Goal: Task Accomplishment & Management: Complete application form

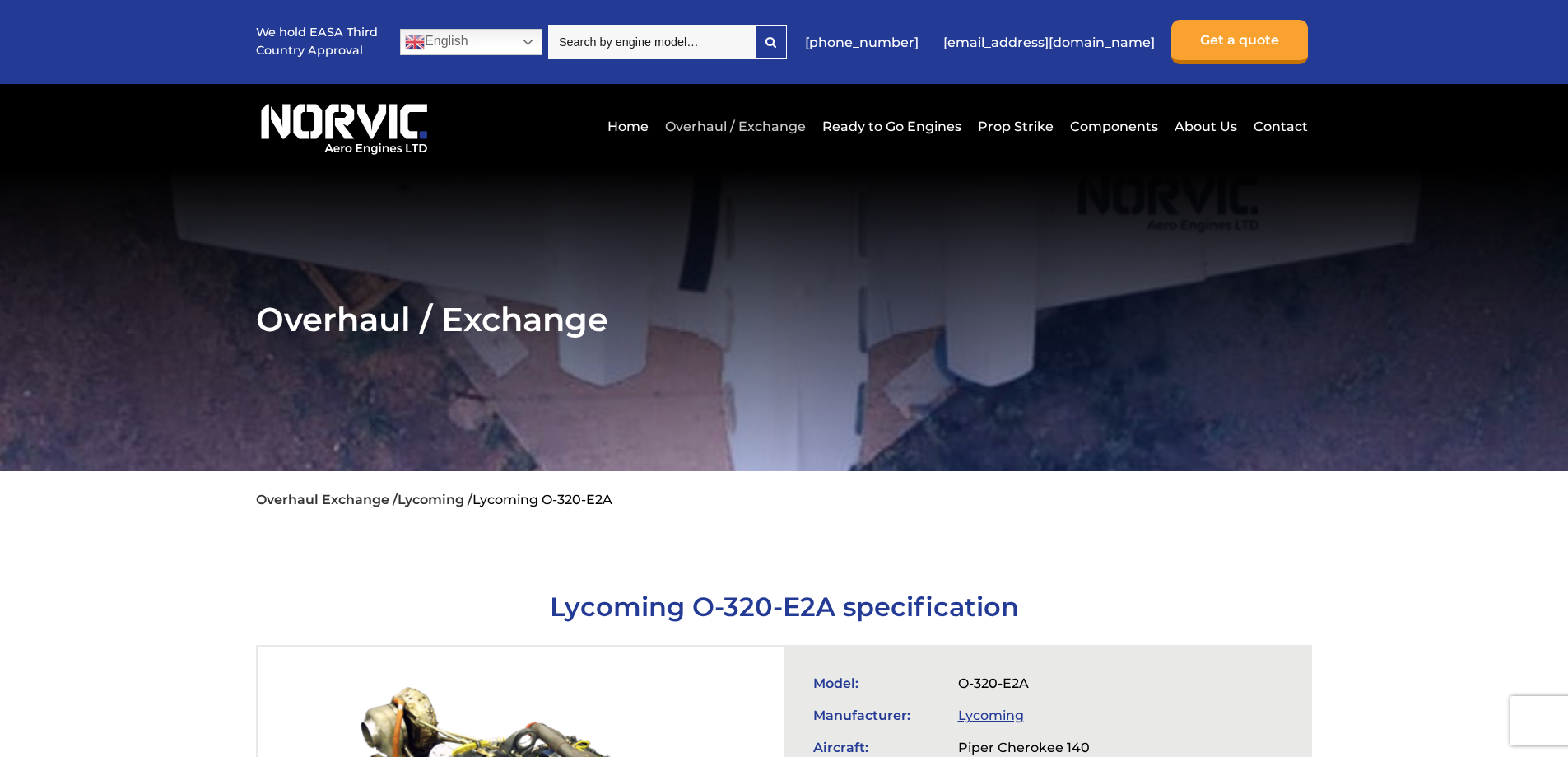
click at [722, 128] on link "Overhaul / Exchange" at bounding box center [736, 126] width 149 height 40
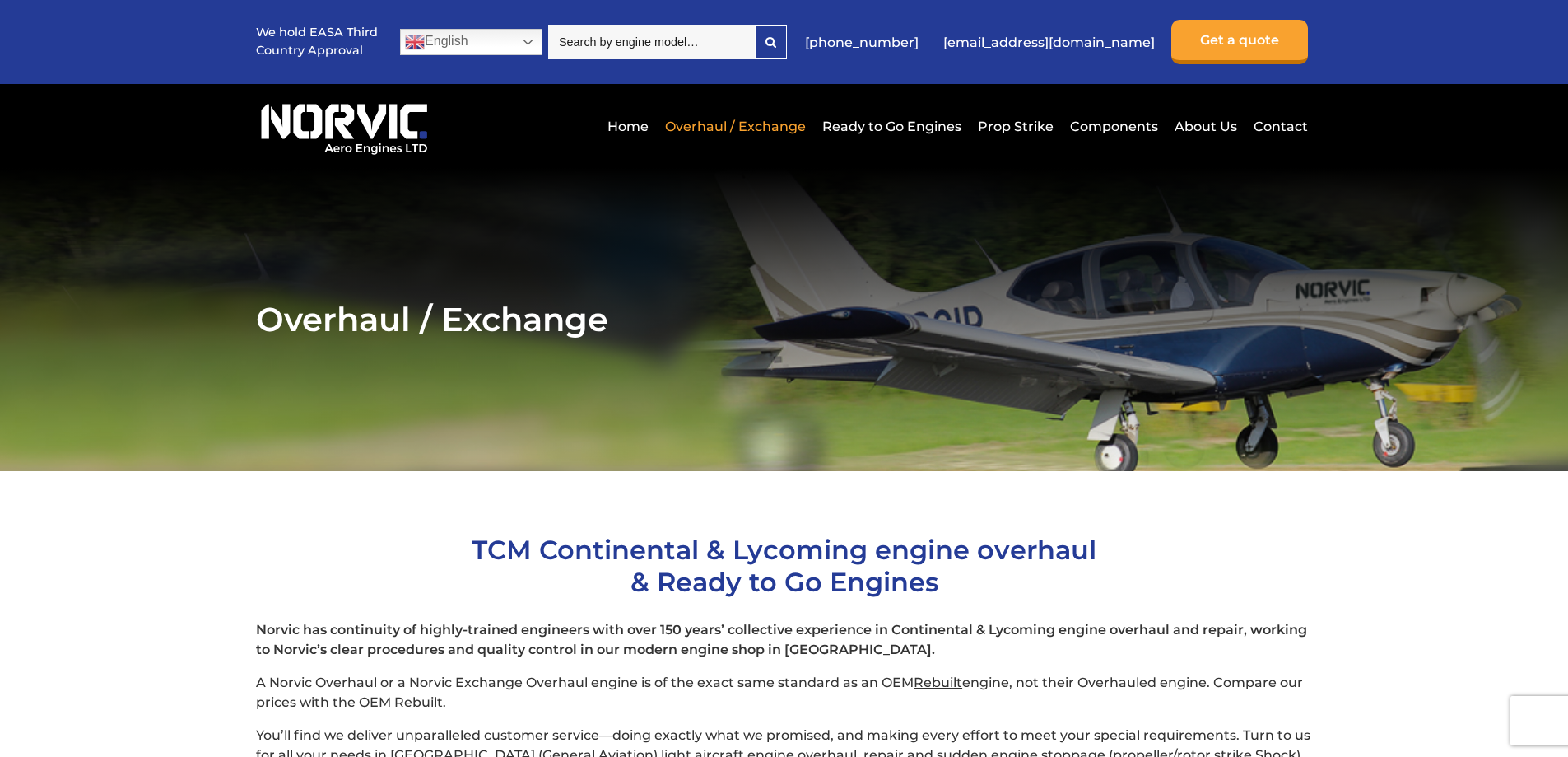
click at [942, 123] on link "Ready to Go Engines" at bounding box center [891, 126] width 147 height 40
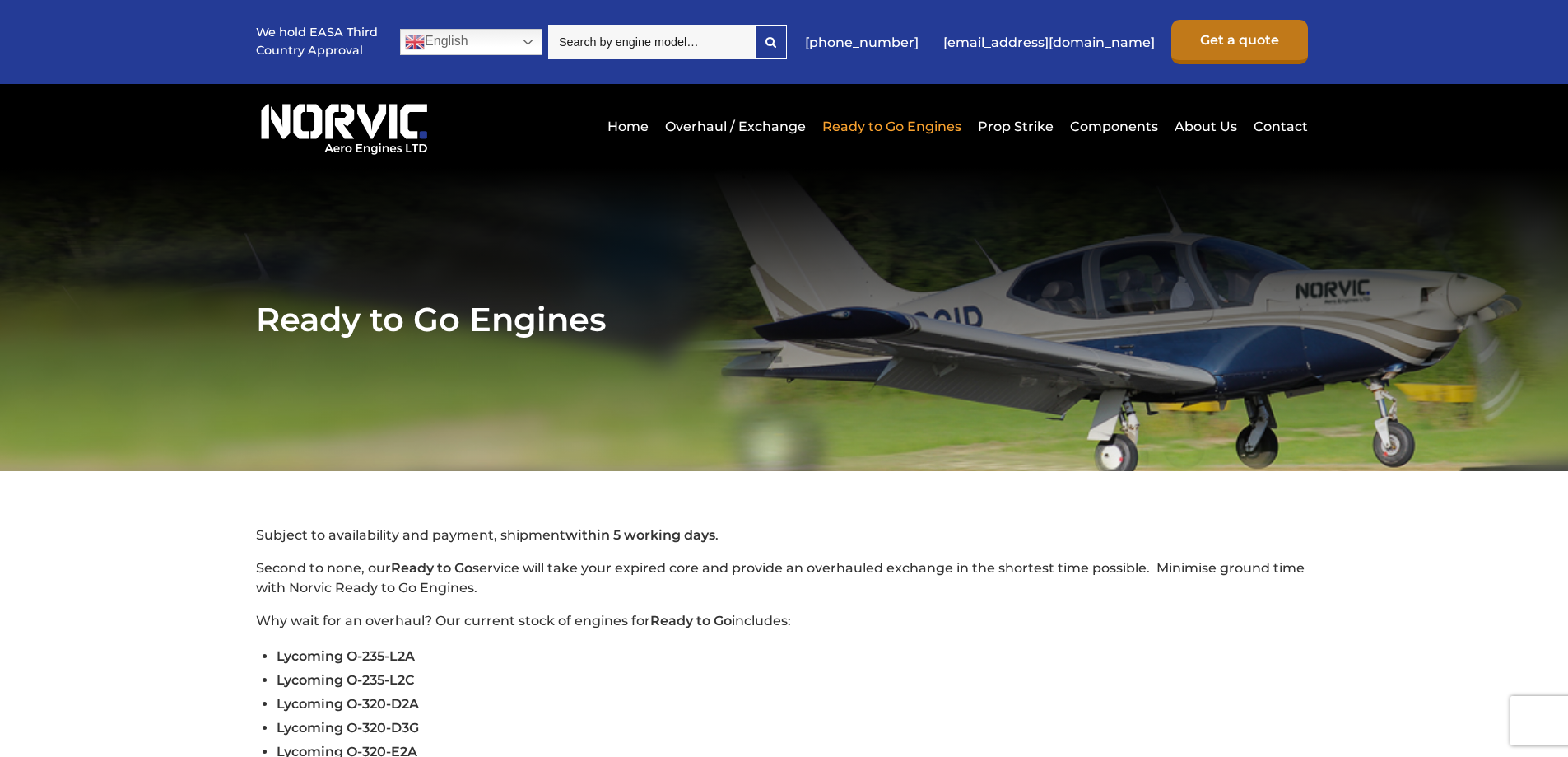
click at [1244, 42] on link "Get a quote" at bounding box center [1239, 42] width 137 height 45
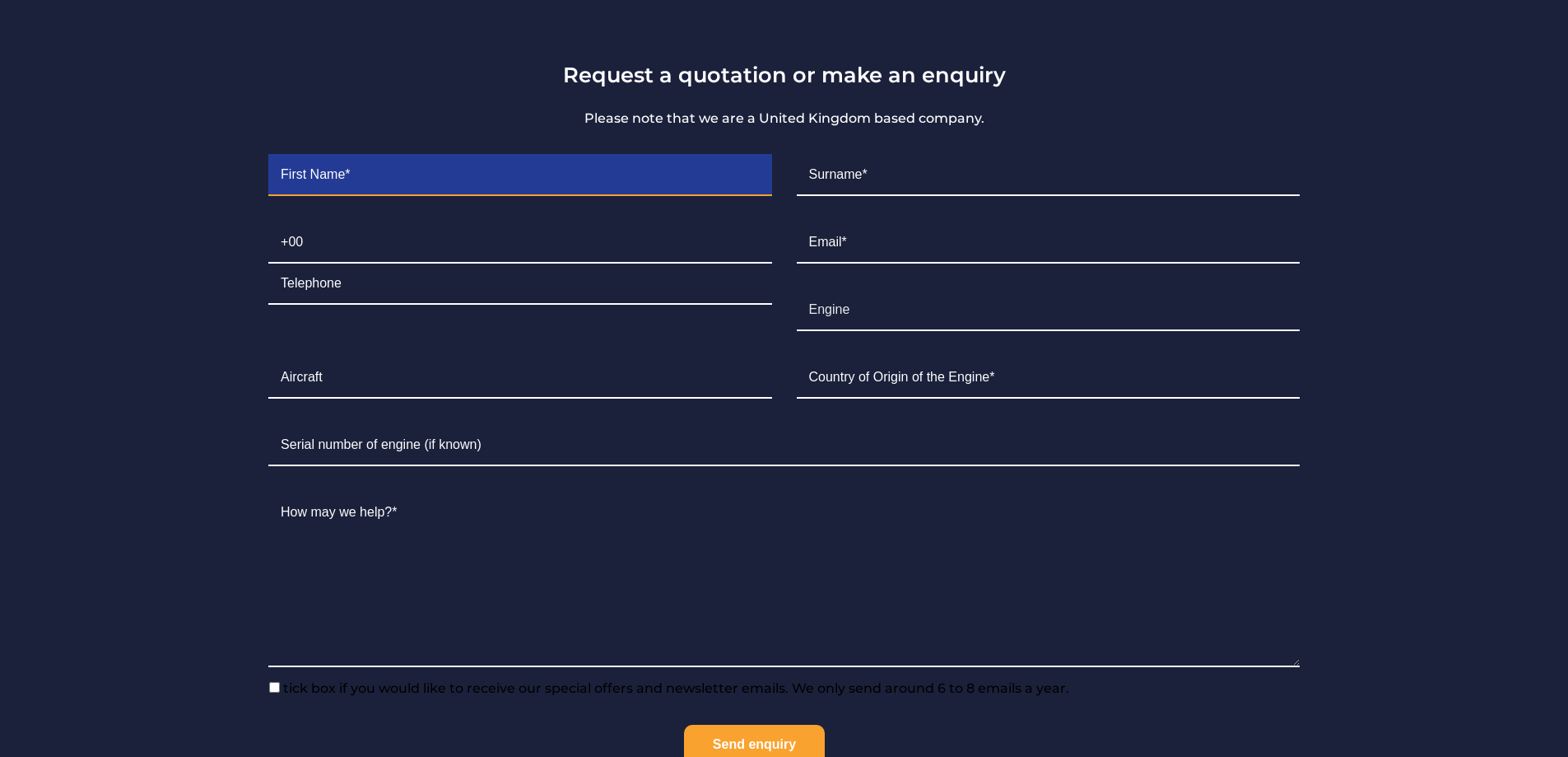
click at [502, 173] on input "Contact form" at bounding box center [520, 175] width 503 height 41
type input "[PERSON_NAME]"
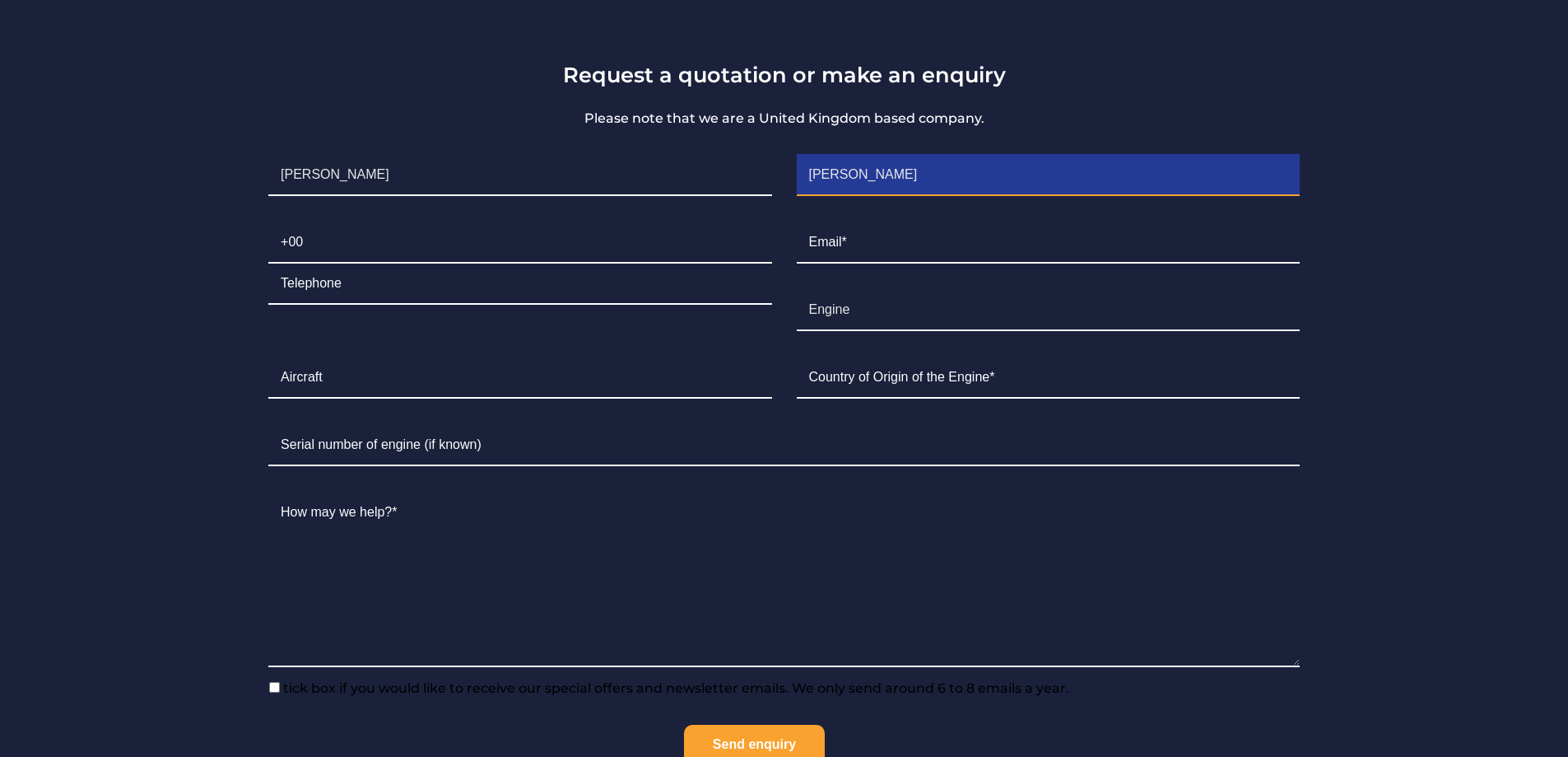
type input "07541"
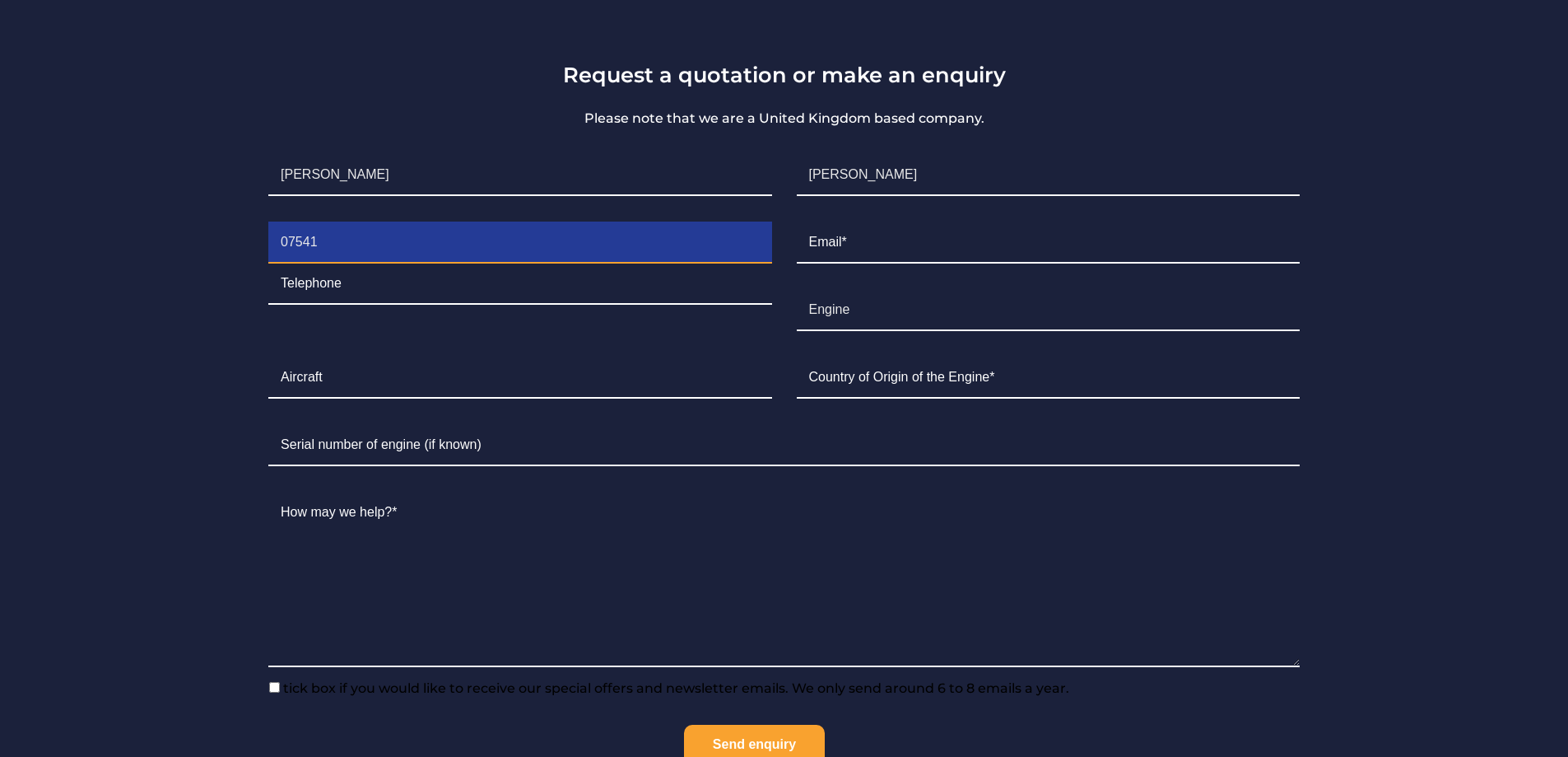
type input "645036"
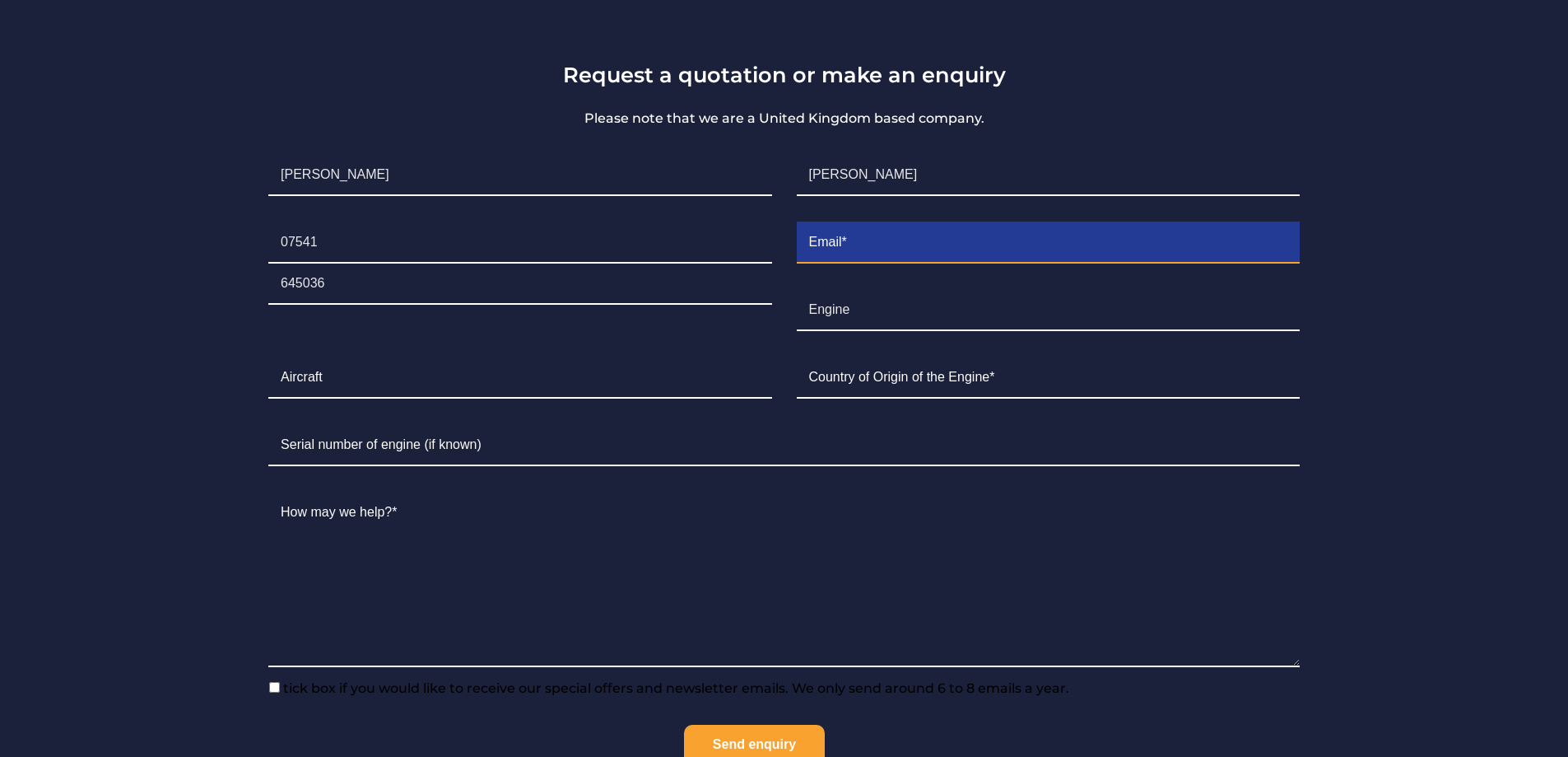
type input "[EMAIL_ADDRESS][PERSON_NAME][DOMAIN_NAME]"
type input "[GEOGRAPHIC_DATA]"
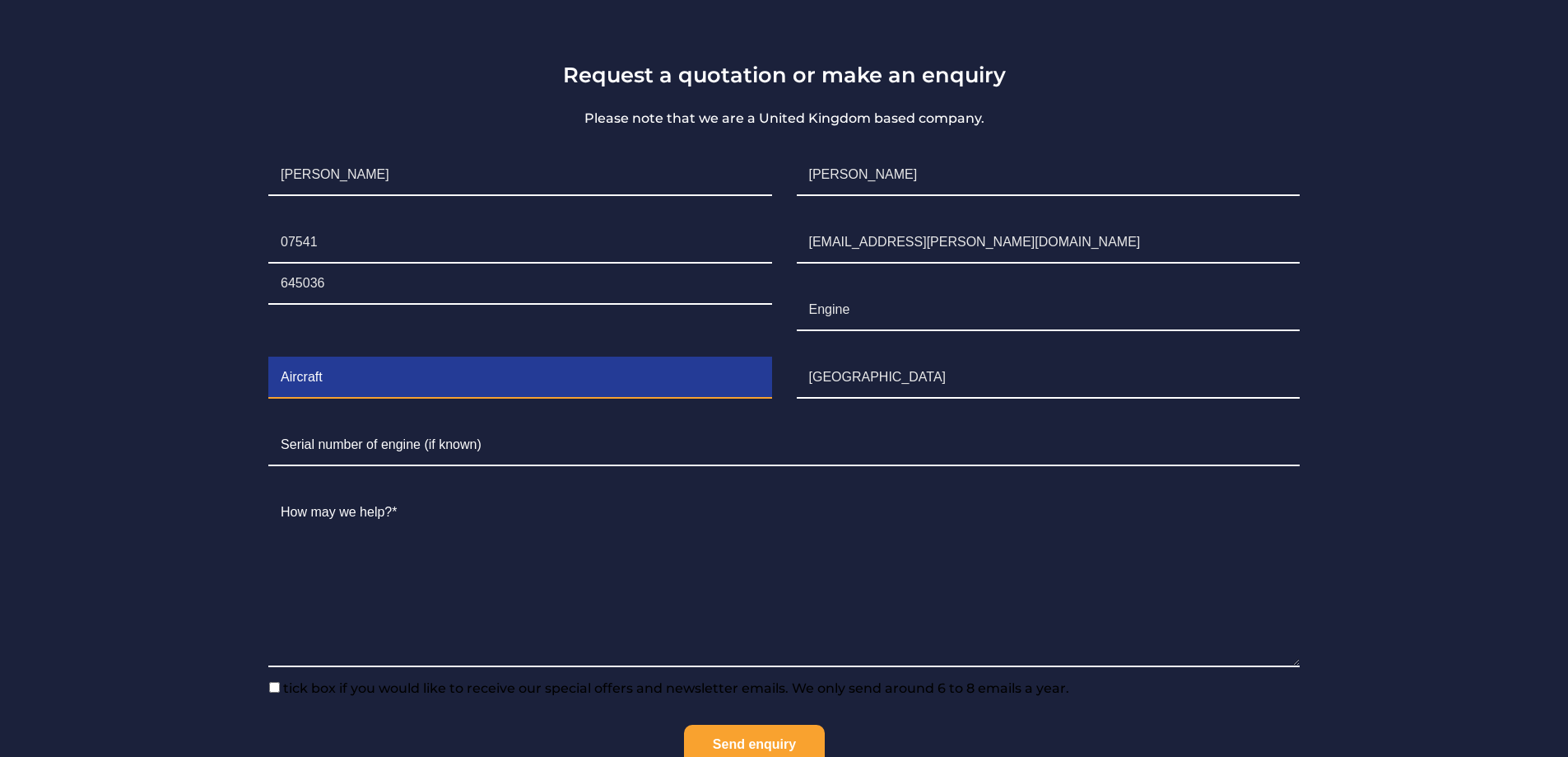
click at [410, 359] on input "Contact form" at bounding box center [520, 378] width 503 height 41
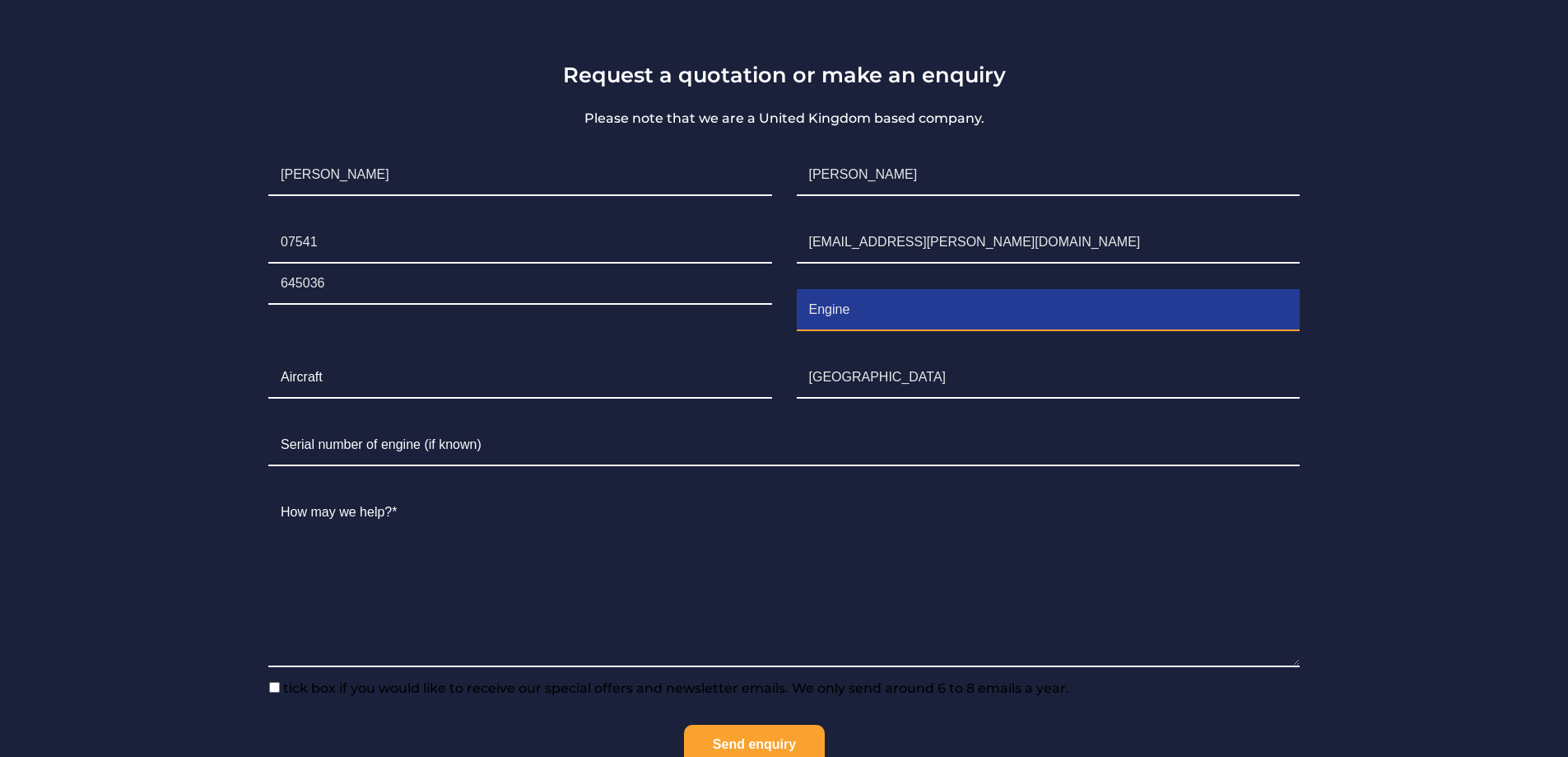
click at [874, 307] on input "Engine" at bounding box center [1048, 310] width 503 height 41
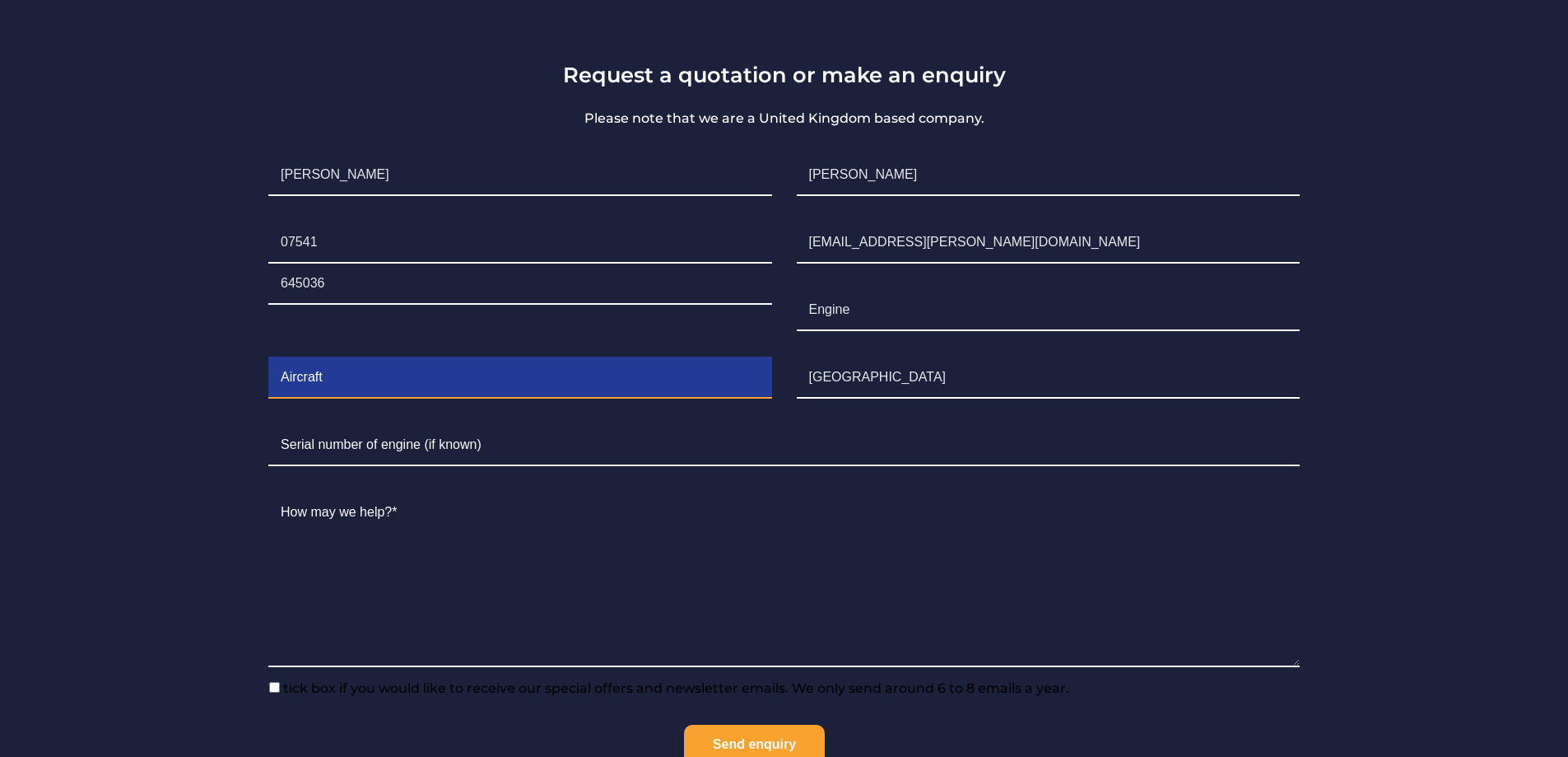
click at [463, 389] on input "Contact form" at bounding box center [520, 378] width 503 height 41
type input "Piper Cherokee 140"
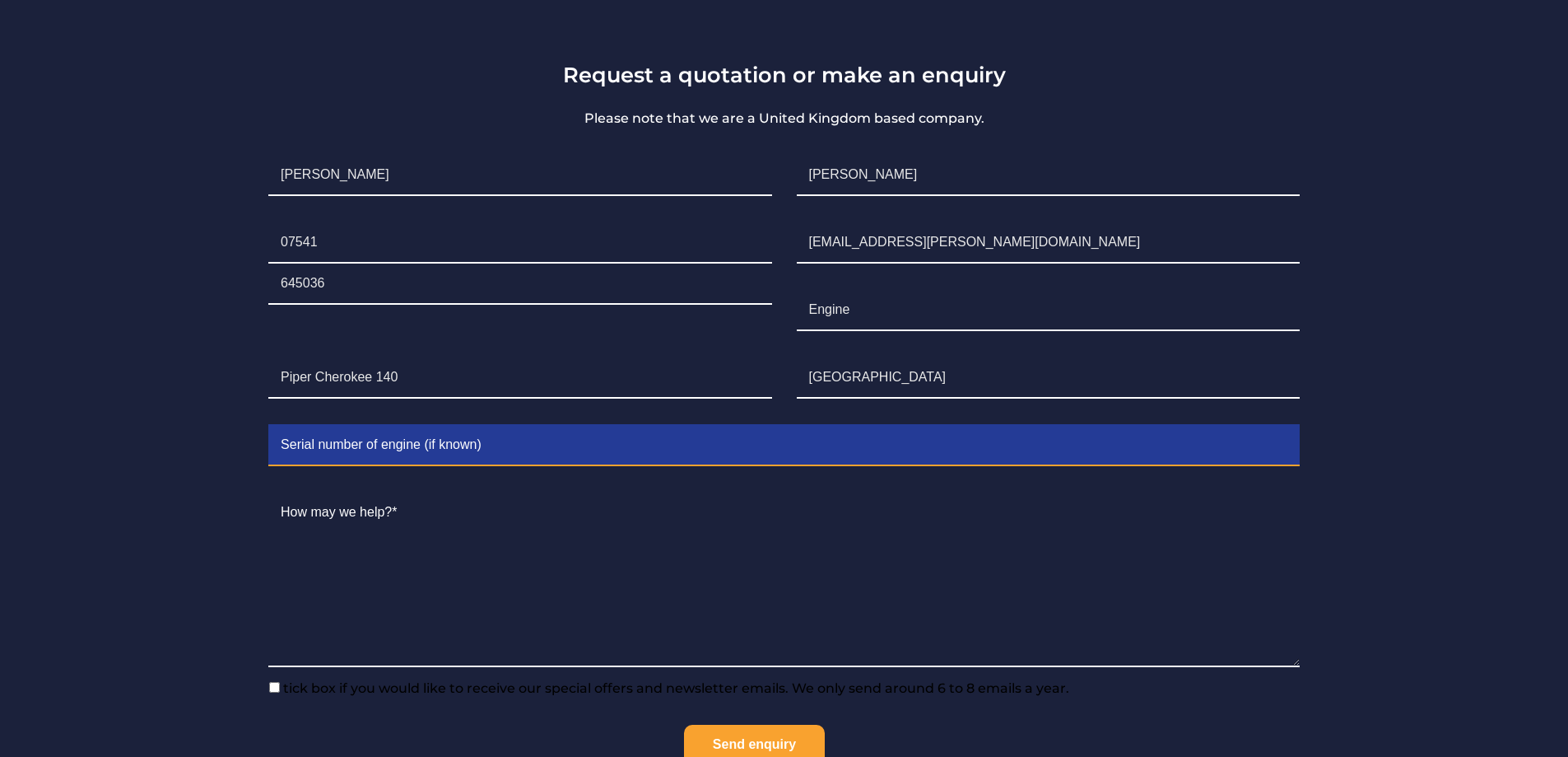
click at [535, 447] on input "Contact form" at bounding box center [784, 445] width 1032 height 41
type input "0-320-E2A"
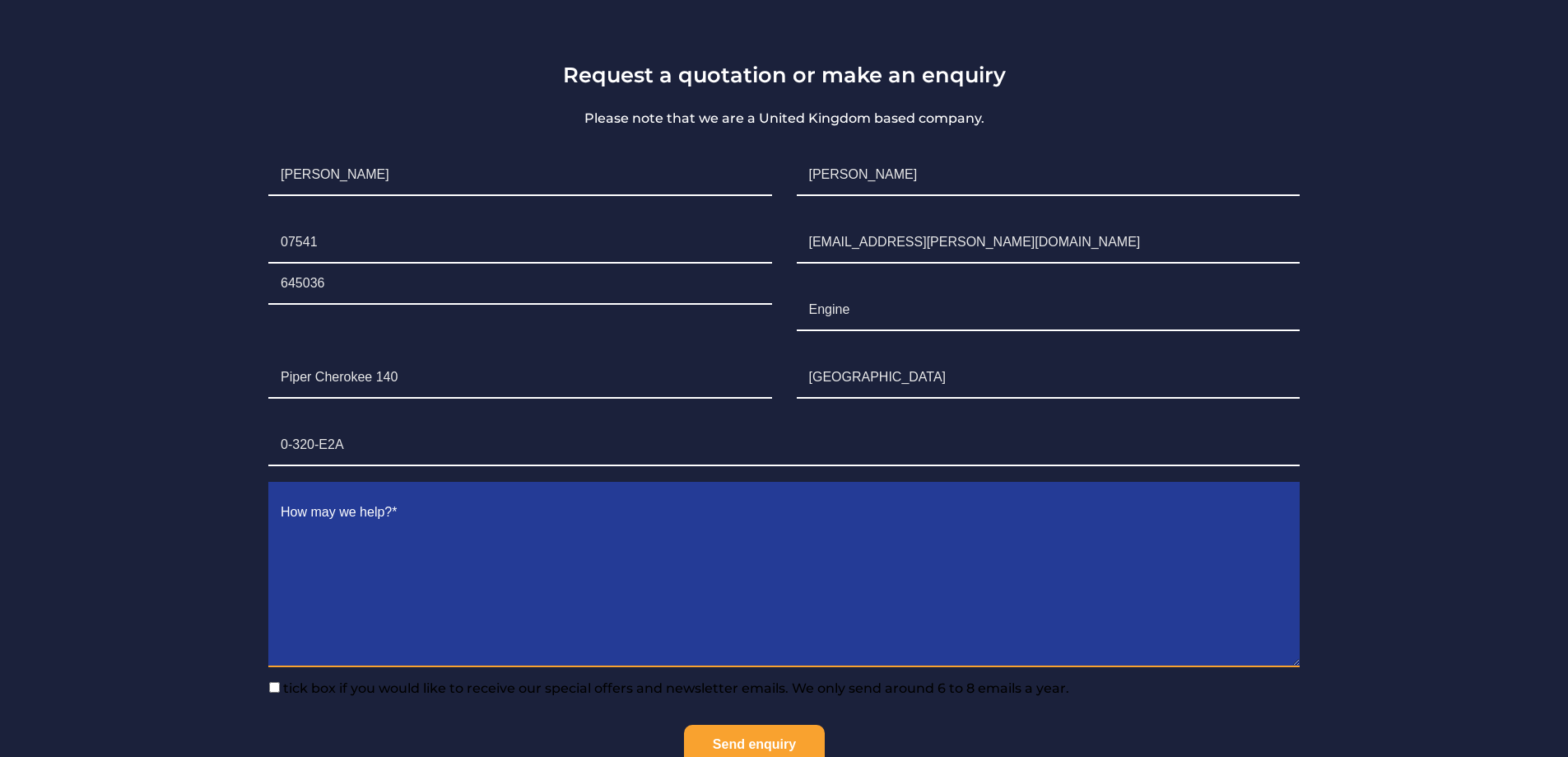
click at [292, 522] on textarea "Contact form" at bounding box center [784, 579] width 1032 height 175
type textarea "Good afternoon looking for an exchange engine ready to fit for GBAGX"
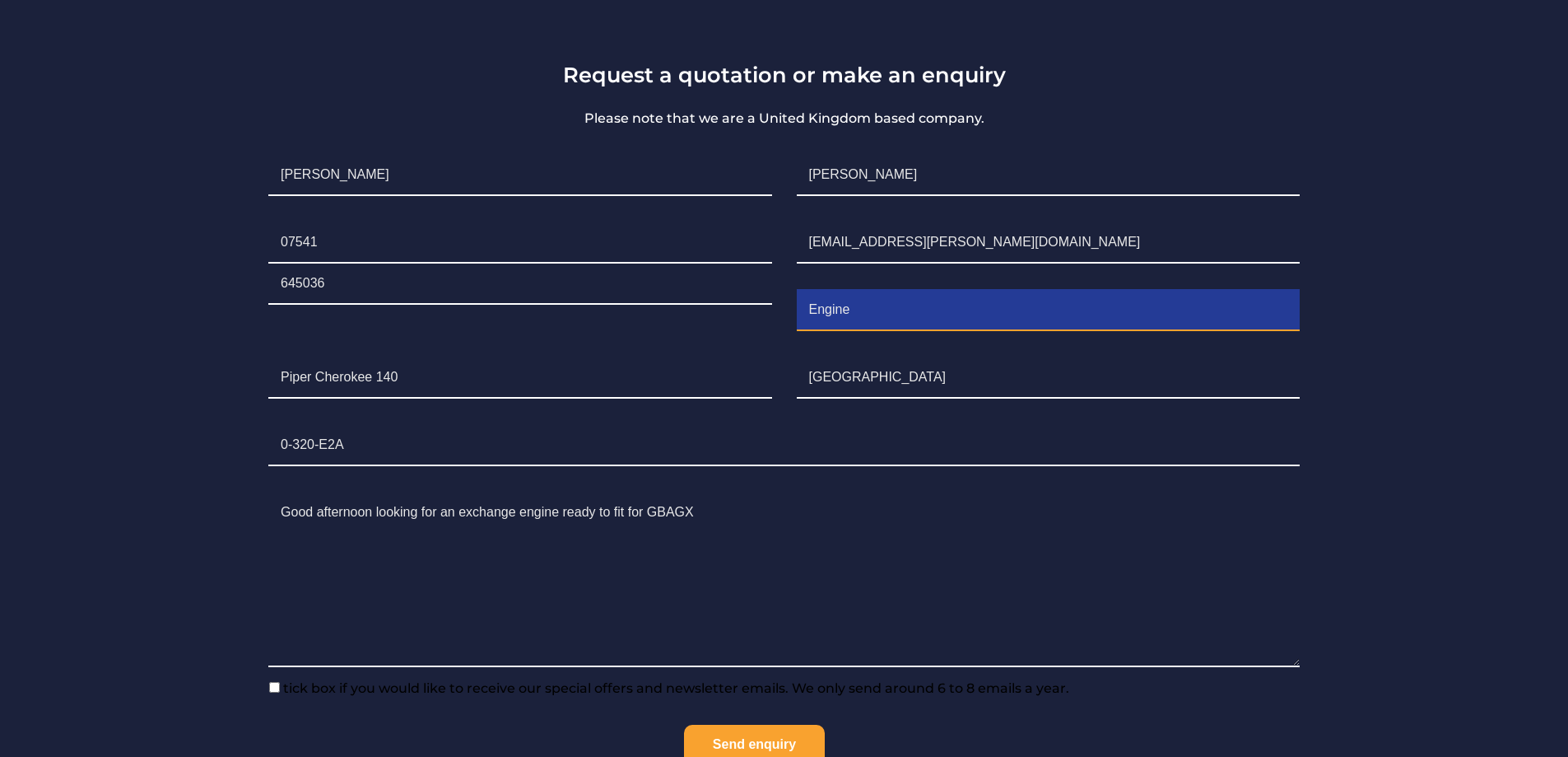
click at [884, 316] on input "Engine" at bounding box center [1048, 310] width 503 height 41
type input "Engine 0-320-E2A"
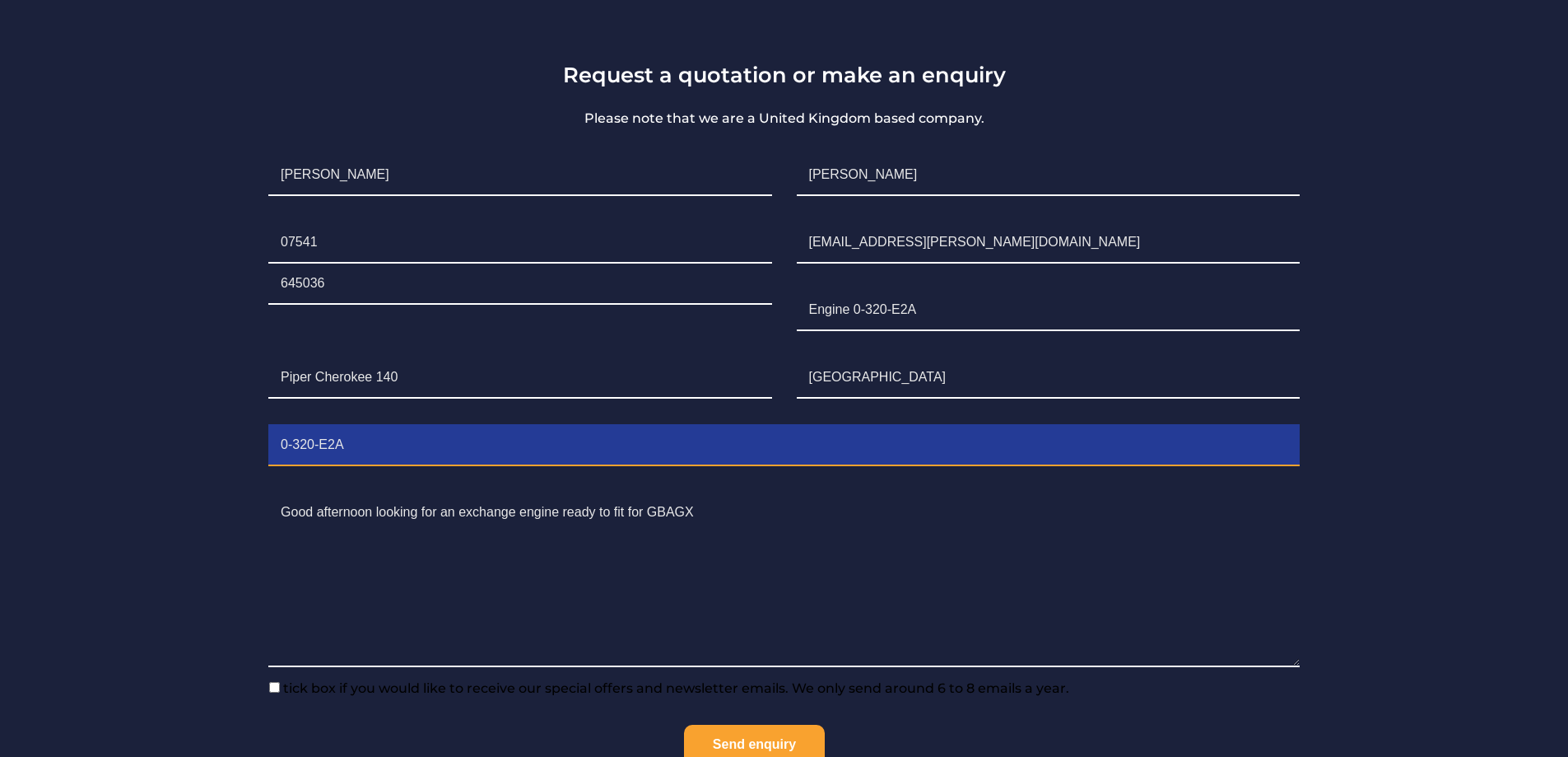
drag, startPoint x: 349, startPoint y: 447, endPoint x: 294, endPoint y: 447, distance: 55.0
click at [294, 447] on input "0-320-E2A" at bounding box center [784, 445] width 1032 height 41
click at [368, 443] on input "0-320-E2A" at bounding box center [784, 445] width 1032 height 41
type input "0"
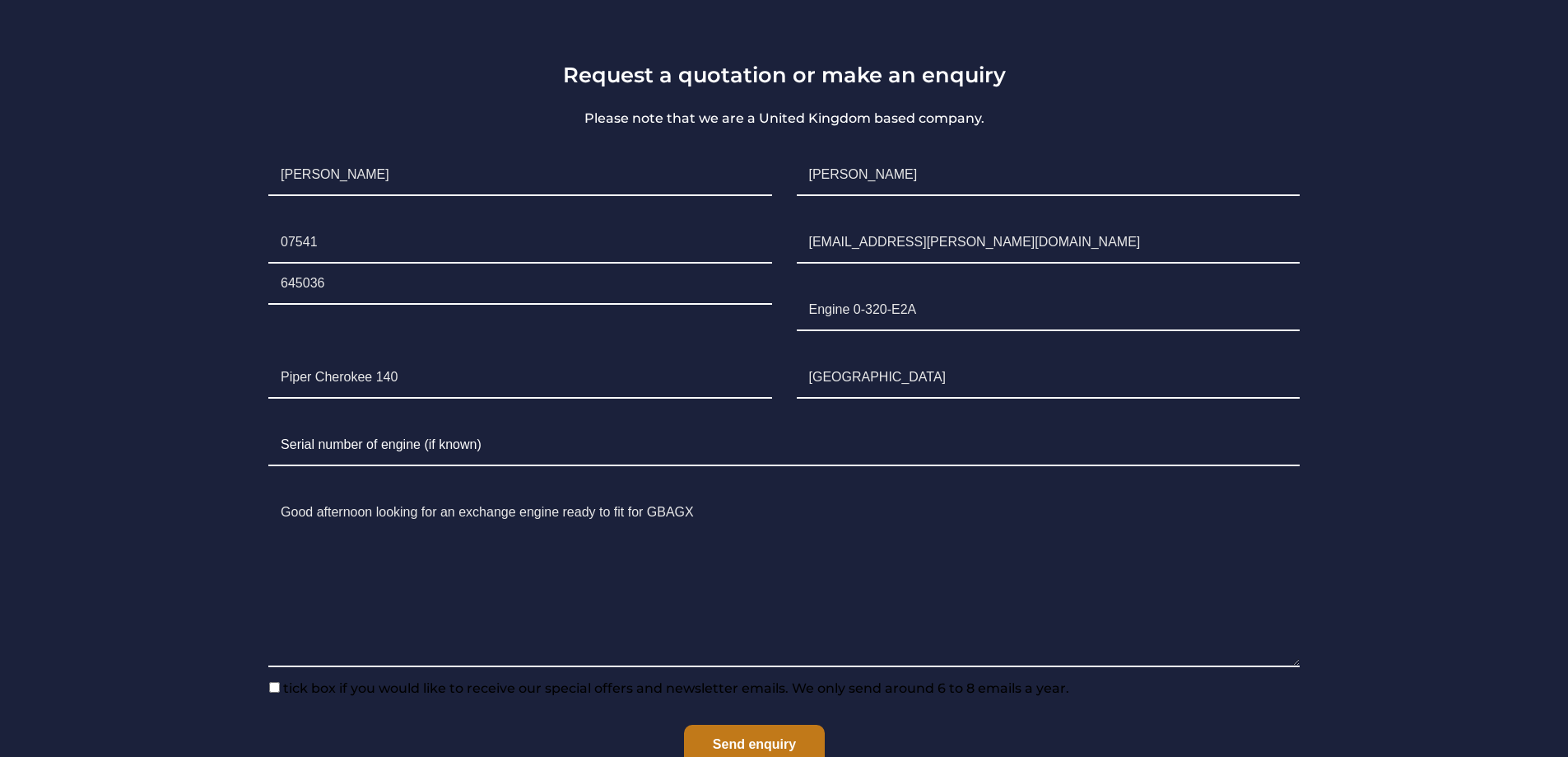
click at [759, 741] on input "Send enquiry" at bounding box center [754, 746] width 140 height 44
